Goal: Task Accomplishment & Management: Manage account settings

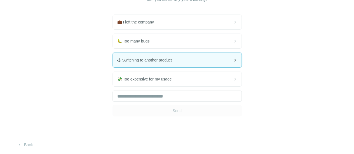
scroll to position [57, 0]
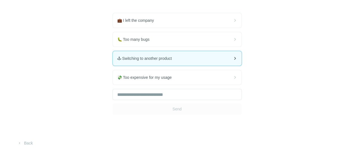
click at [122, 64] on div "🕹 Switching to another product" at bounding box center [177, 58] width 129 height 15
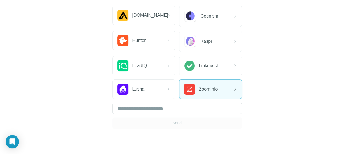
scroll to position [87, 0]
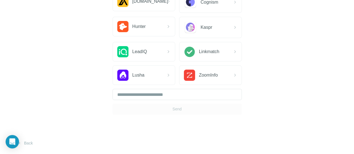
click at [113, 108] on div "Send" at bounding box center [177, 102] width 129 height 26
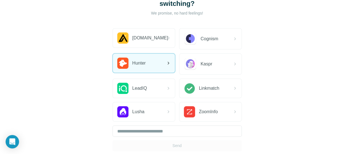
scroll to position [31, 0]
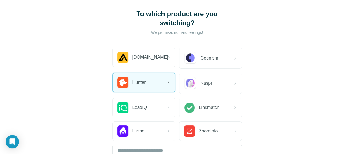
click at [132, 83] on span "Hunter" at bounding box center [138, 82] width 13 height 7
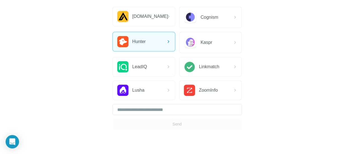
scroll to position [87, 0]
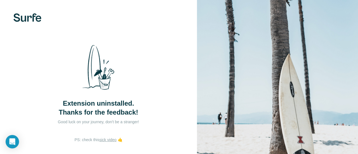
click at [92, 103] on div "Extension uninstalled. Thanks for the feedback! Good luck on your journey, don'…" at bounding box center [98, 91] width 197 height 183
